Goal: Task Accomplishment & Management: Use online tool/utility

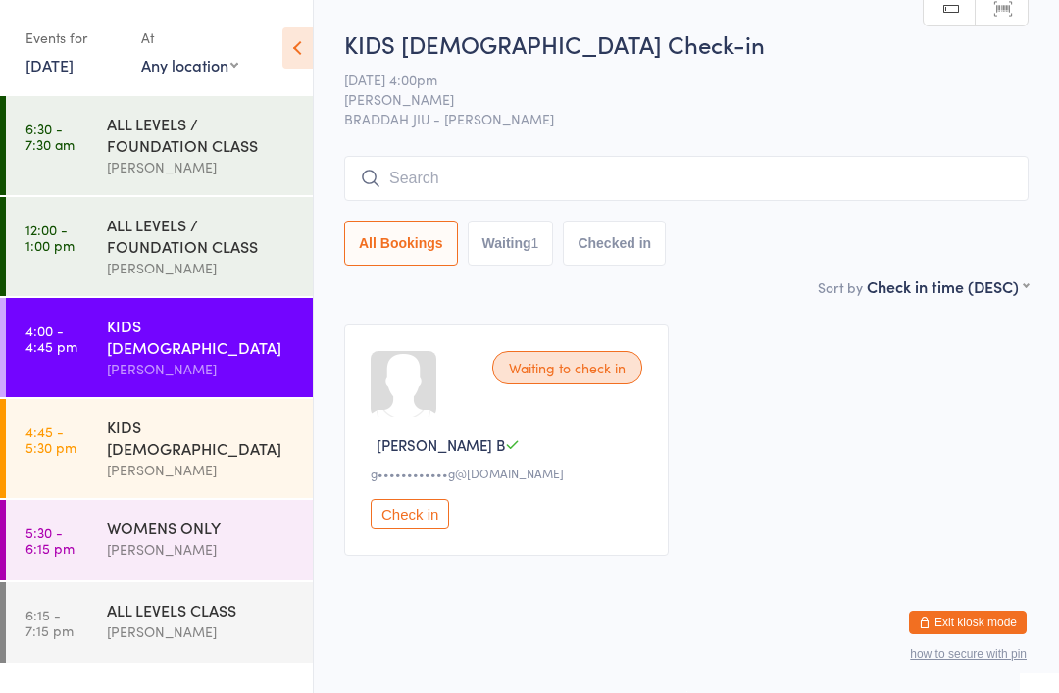
click at [113, 358] on div "[PERSON_NAME]" at bounding box center [201, 369] width 189 height 23
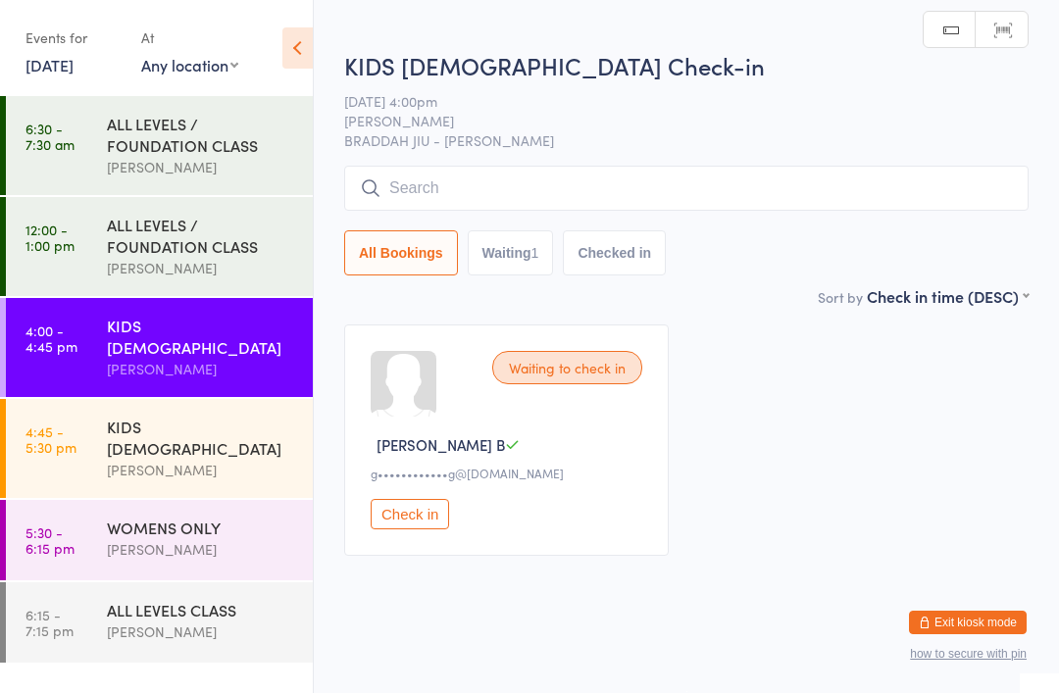
click at [696, 199] on input "search" at bounding box center [686, 188] width 684 height 45
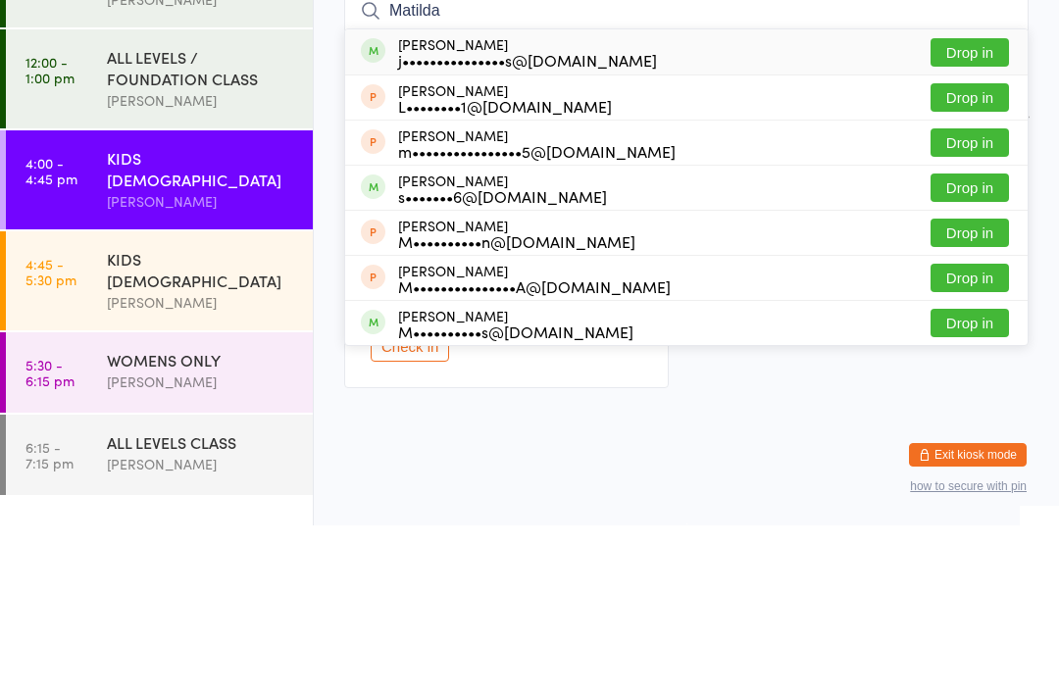
type input "Matilda"
click at [539, 220] on div "j•••••••••••••••s@[DOMAIN_NAME]" at bounding box center [527, 228] width 259 height 16
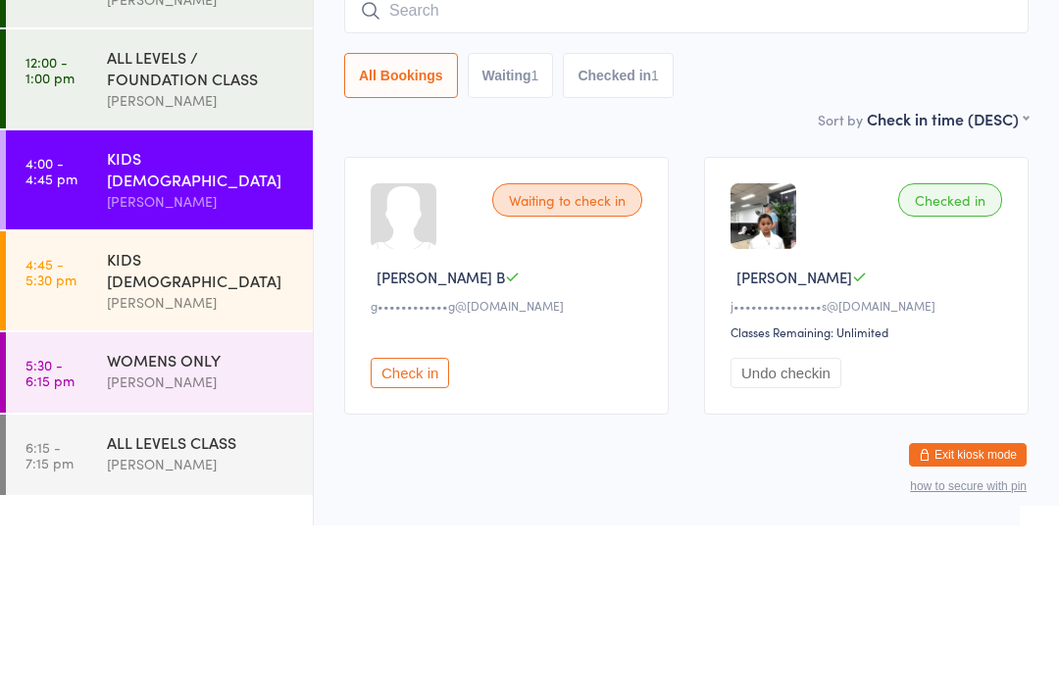
click at [66, 423] on time "4:45 - 5:30 pm" at bounding box center [50, 438] width 51 height 31
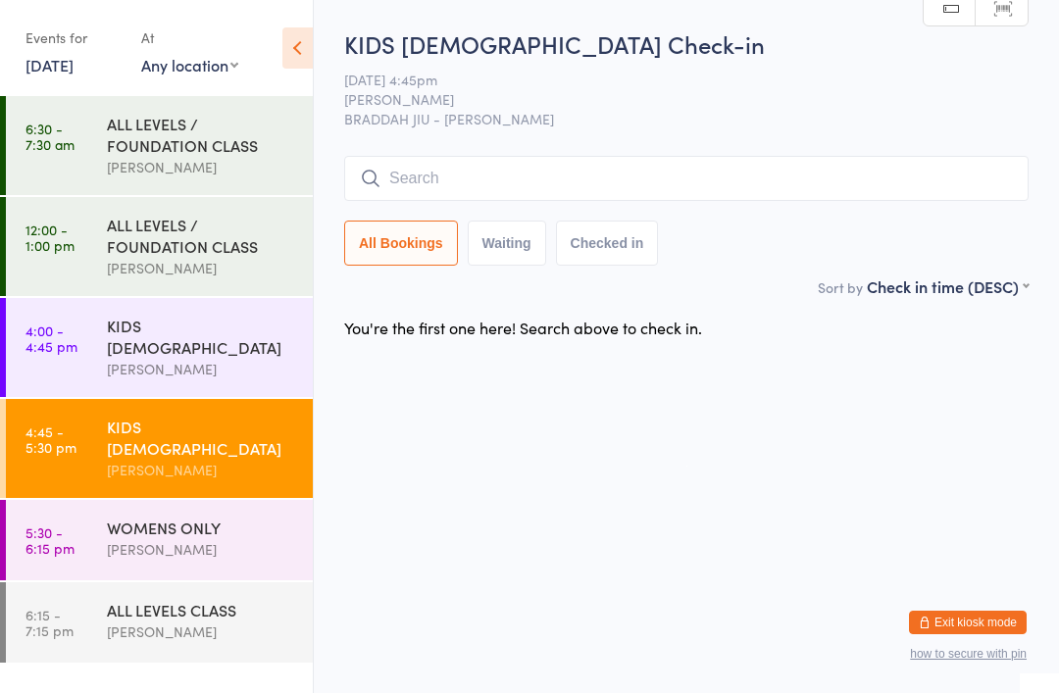
click at [65, 347] on time "4:00 - 4:45 pm" at bounding box center [51, 338] width 52 height 31
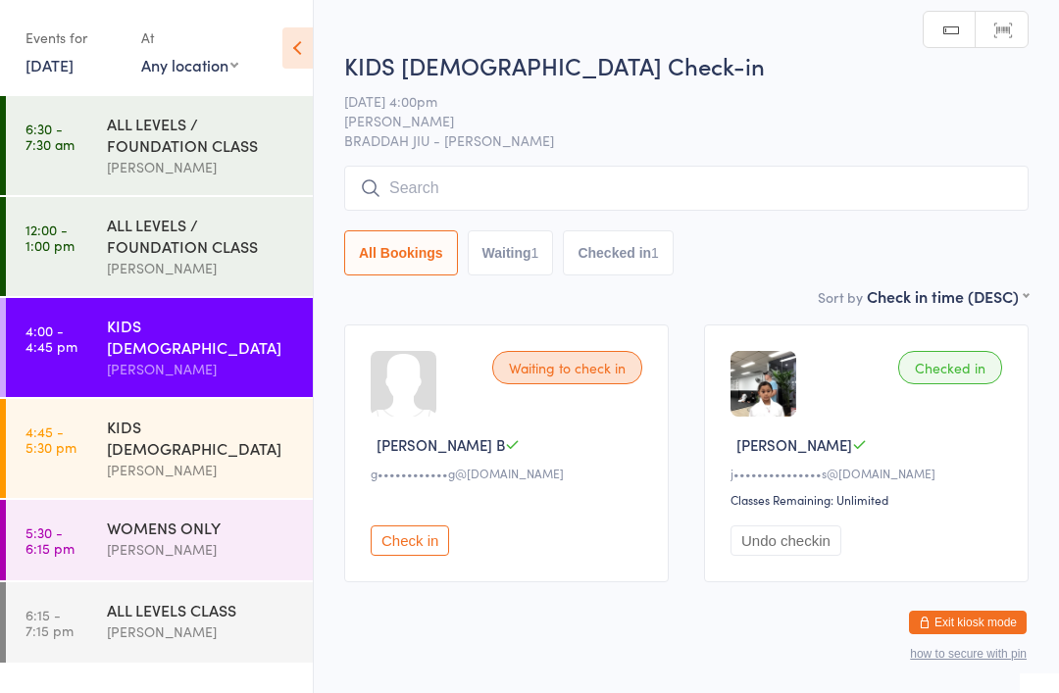
click at [888, 207] on input "search" at bounding box center [686, 188] width 684 height 45
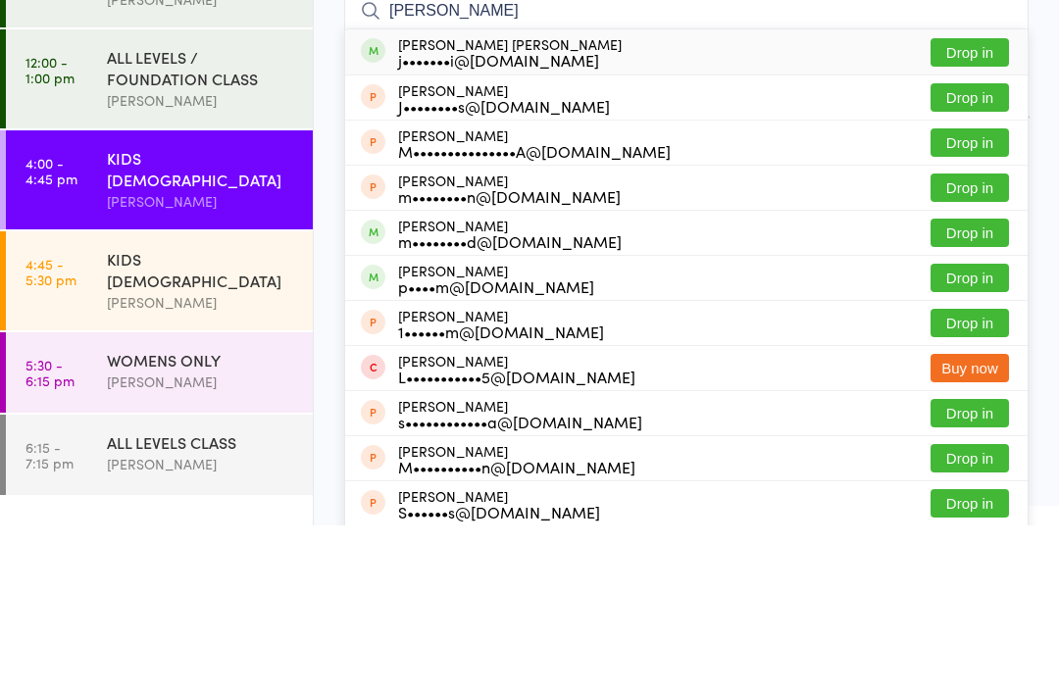
type input "[PERSON_NAME]"
click at [967, 206] on button "Drop in" at bounding box center [969, 220] width 78 height 28
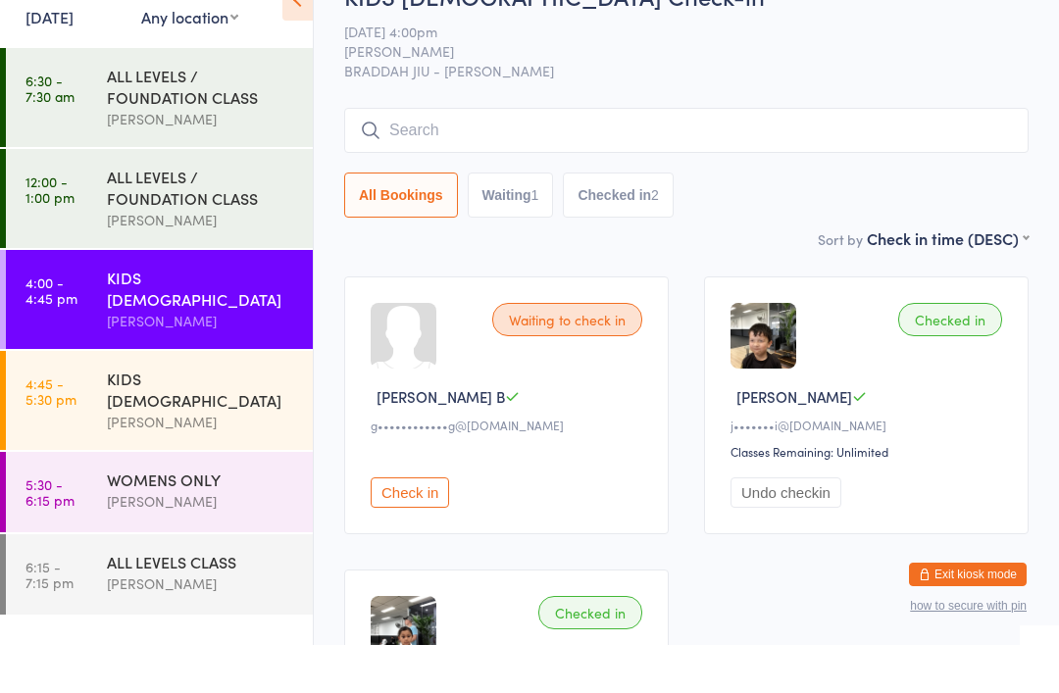
click at [831, 156] on input "search" at bounding box center [686, 178] width 684 height 45
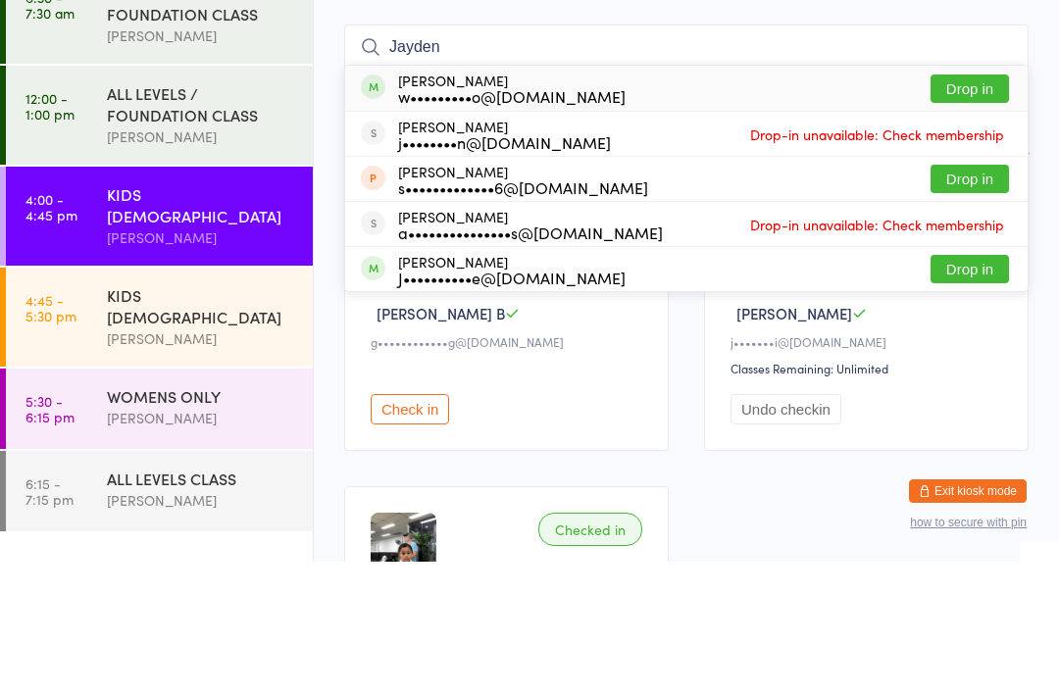
type input "Jayden"
click at [975, 206] on button "Drop in" at bounding box center [969, 220] width 78 height 28
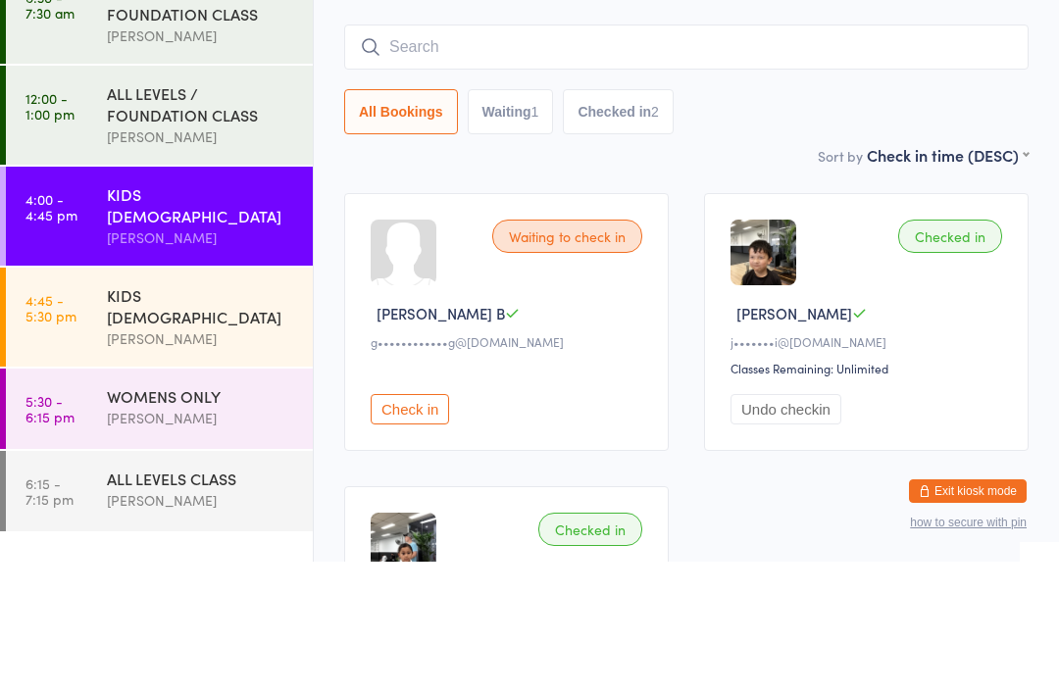
scroll to position [131, 0]
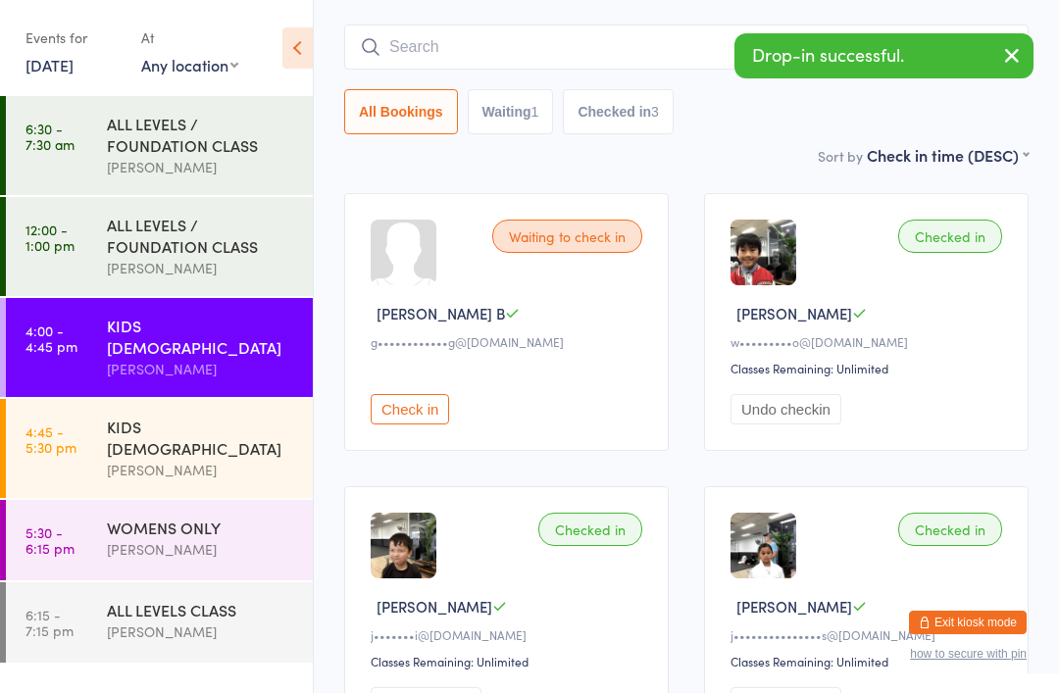
click at [485, 27] on input "search" at bounding box center [686, 47] width 684 height 45
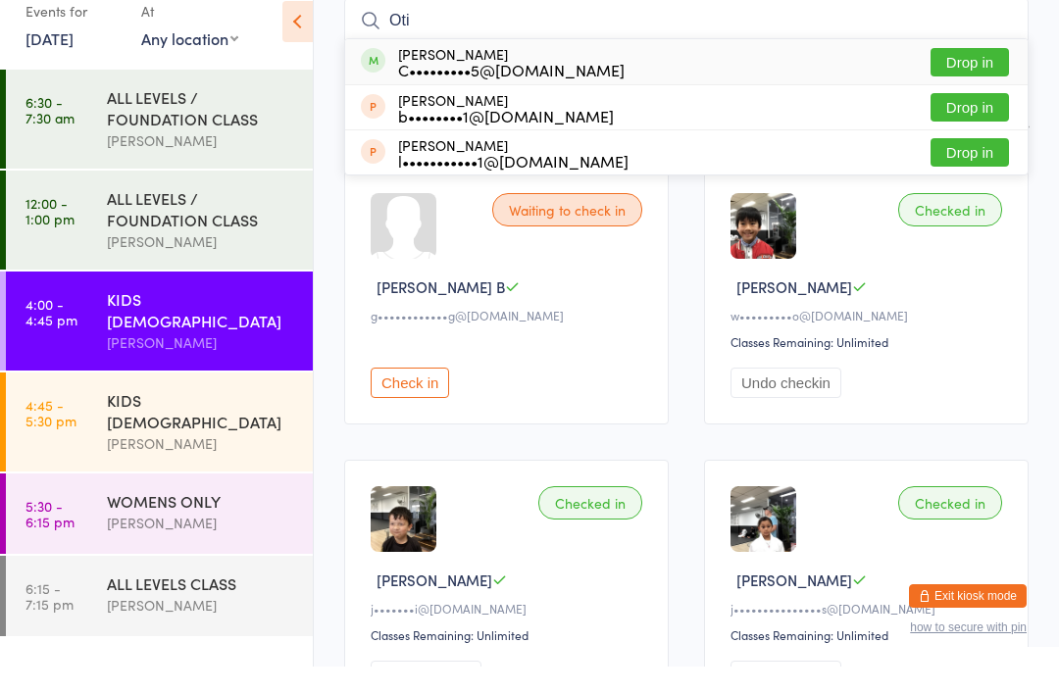
type input "[PERSON_NAME]"
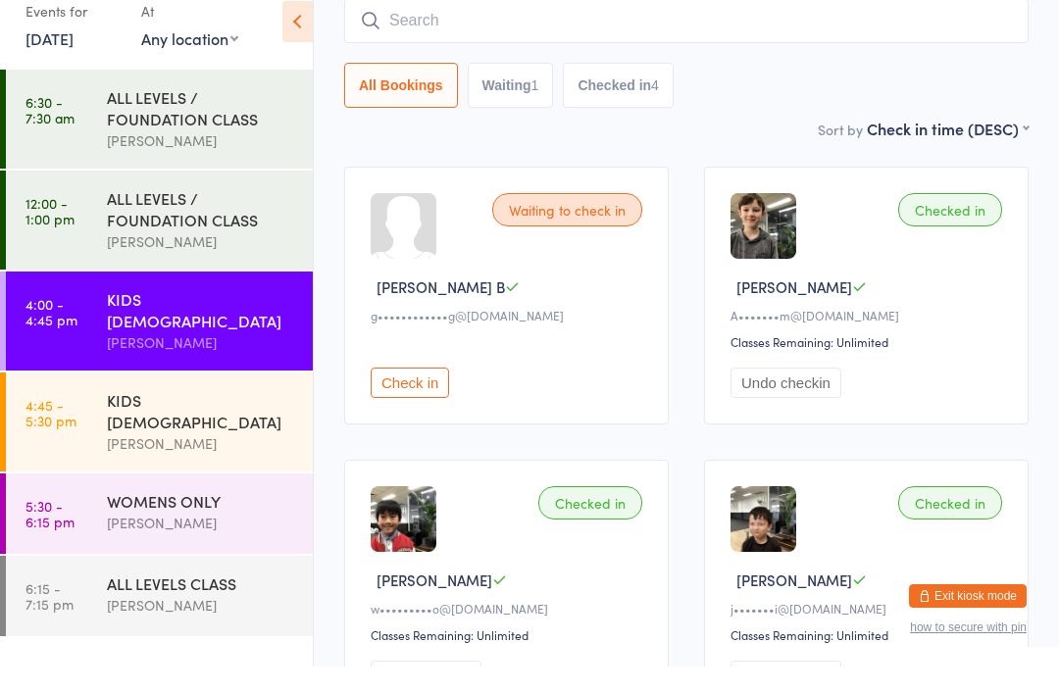
click at [792, 97] on div "All Bookings Waiting 1 Checked in 4" at bounding box center [686, 111] width 684 height 45
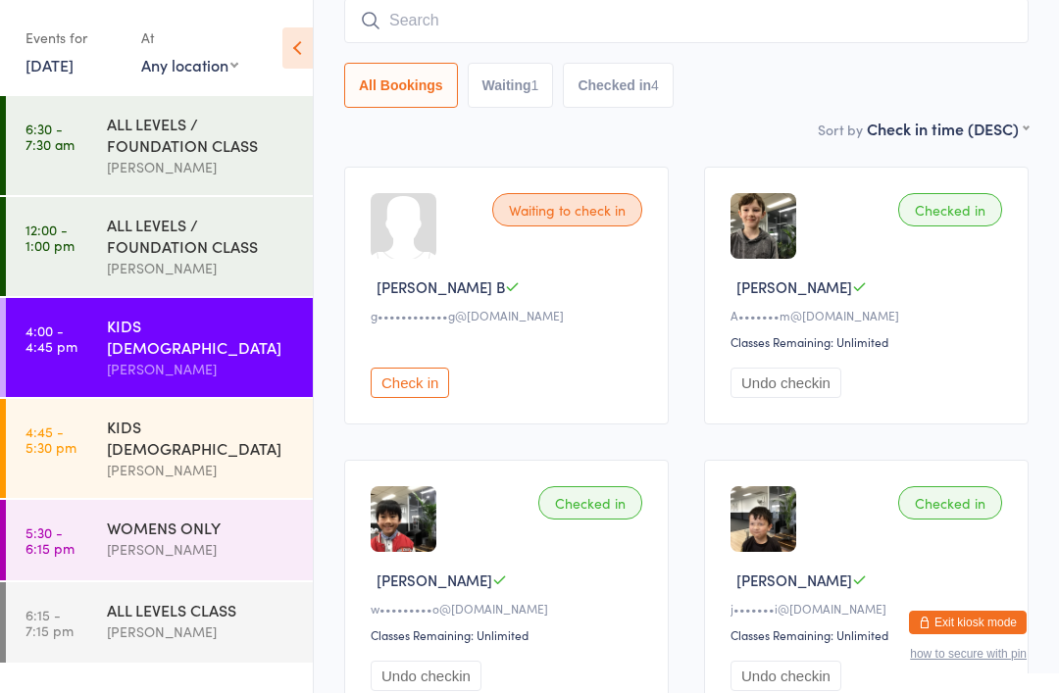
click at [415, 398] on button "Check in" at bounding box center [410, 383] width 78 height 30
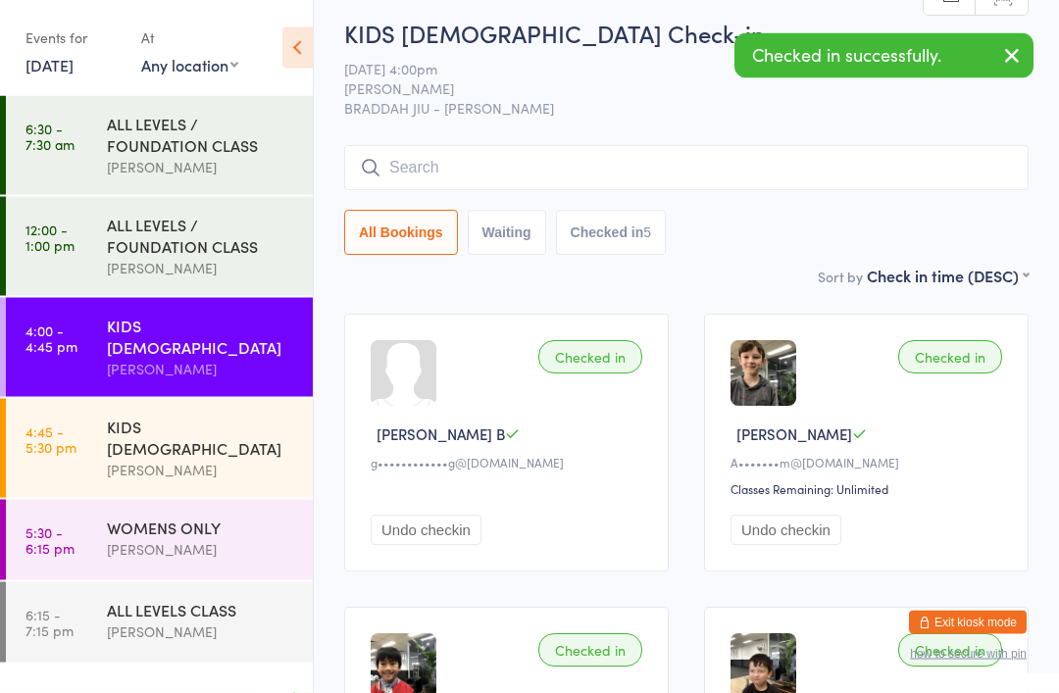
scroll to position [0, 0]
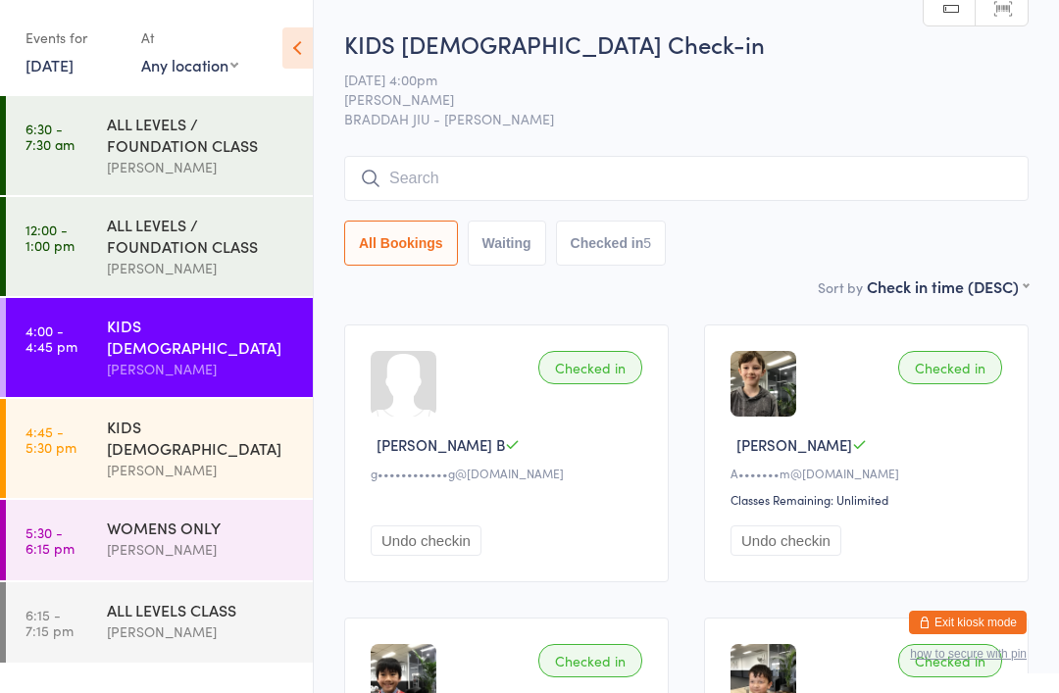
click at [203, 416] on div "KIDS [DEMOGRAPHIC_DATA]" at bounding box center [201, 437] width 189 height 43
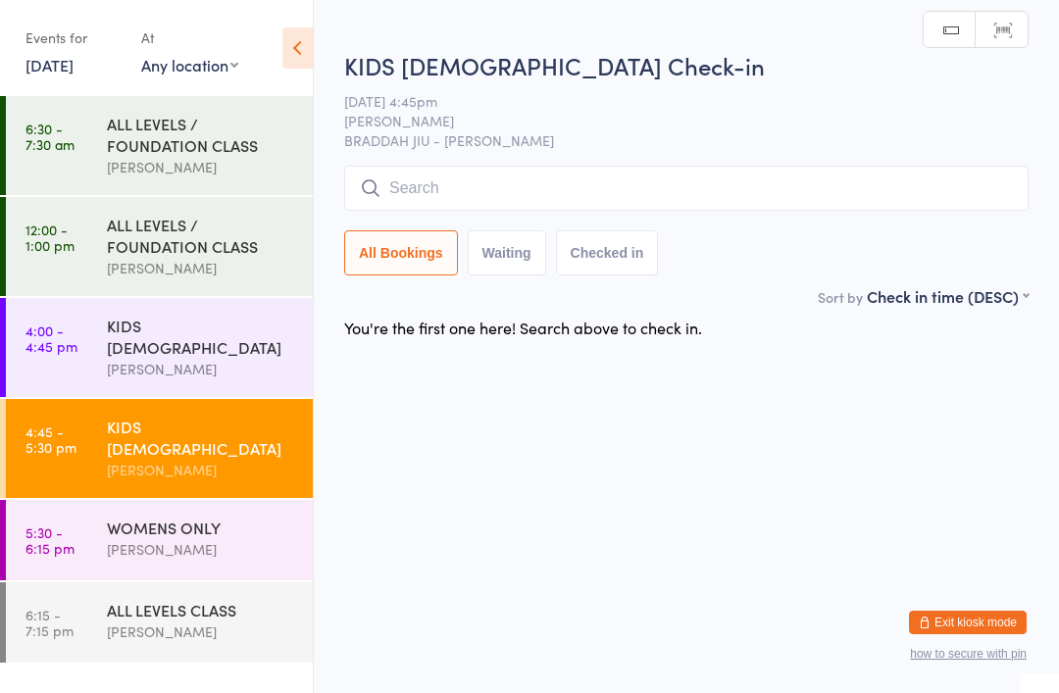
click at [232, 337] on div "KIDS [DEMOGRAPHIC_DATA]" at bounding box center [201, 336] width 189 height 43
